Goal: Download file/media

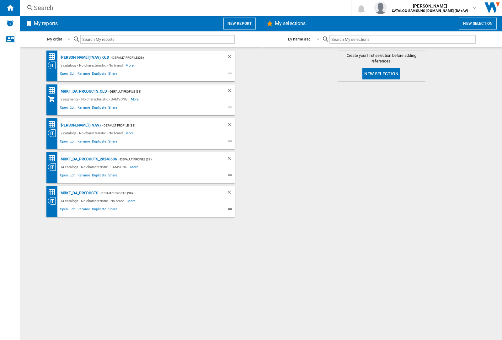
click at [79, 193] on div "MRKT_DA_PRODUCTS" at bounding box center [78, 193] width 39 height 8
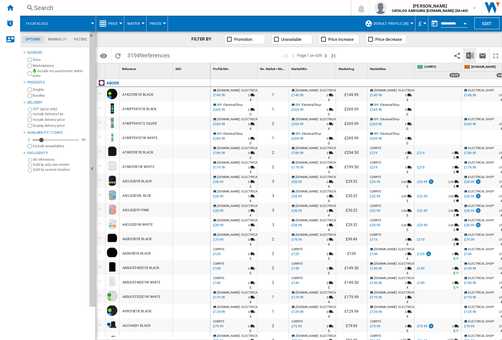
click at [470, 55] on img "Download in Excel" at bounding box center [471, 56] width 8 height 8
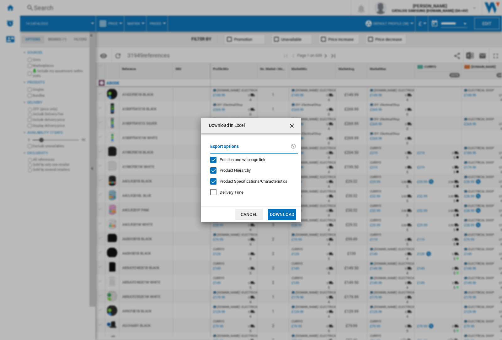
click at [239, 160] on span "Position and webpage link" at bounding box center [243, 159] width 46 height 5
click at [282, 214] on button "Download" at bounding box center [282, 214] width 28 height 11
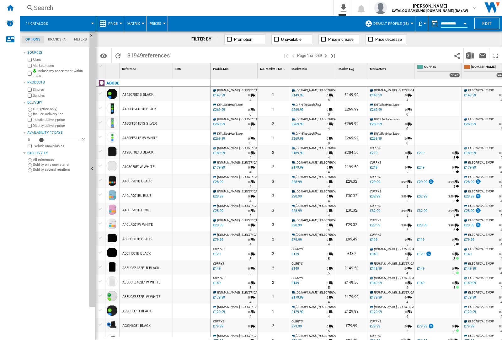
click at [196, 107] on div at bounding box center [191, 108] width 37 height 14
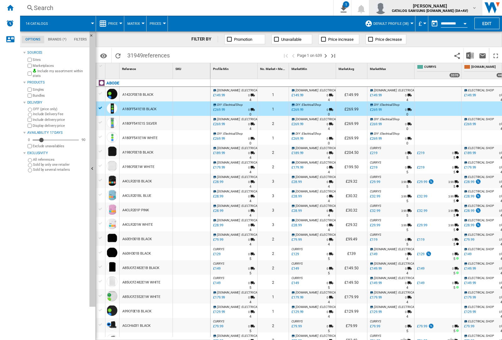
click at [387, 8] on img "button" at bounding box center [381, 8] width 13 height 13
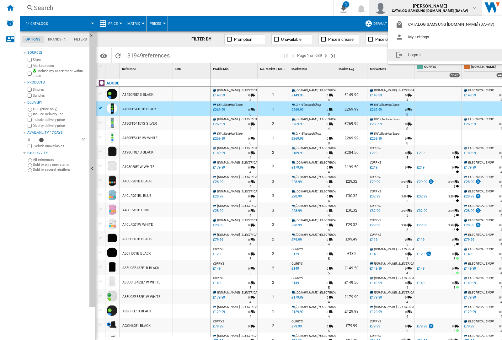
click at [437, 55] on button "Logout" at bounding box center [446, 55] width 116 height 13
